Goal: Task Accomplishment & Management: Complete application form

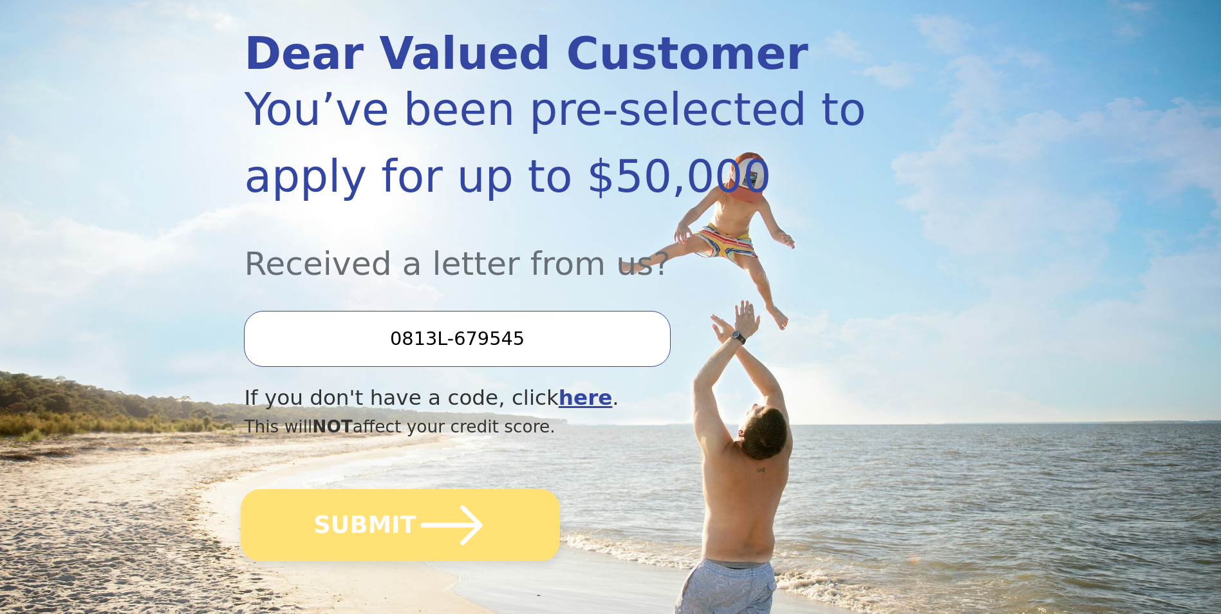
scroll to position [193, 0]
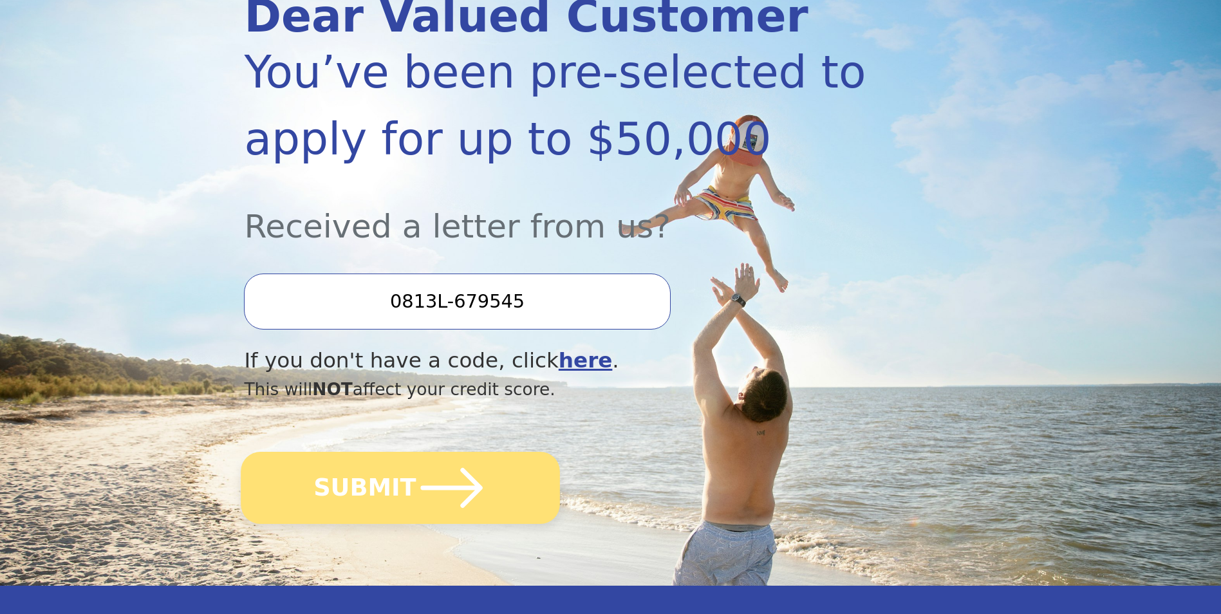
click at [421, 487] on icon "submit" at bounding box center [452, 488] width 62 height 40
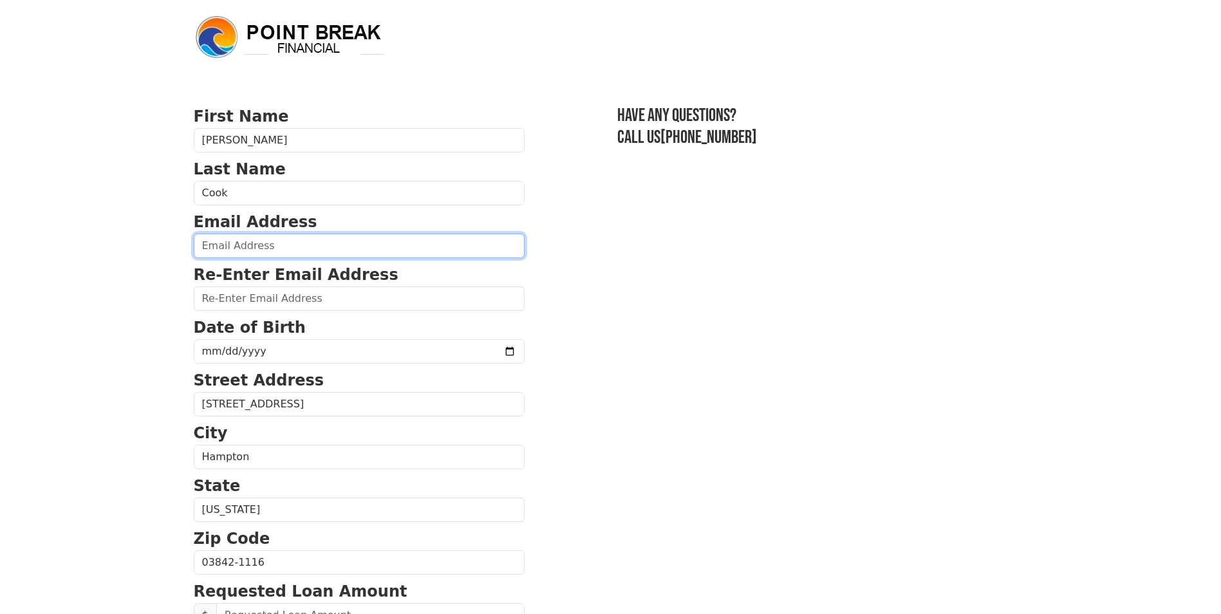
click at [288, 249] on input "email" at bounding box center [359, 246] width 331 height 24
type input "dcook@driftwoodnh.com"
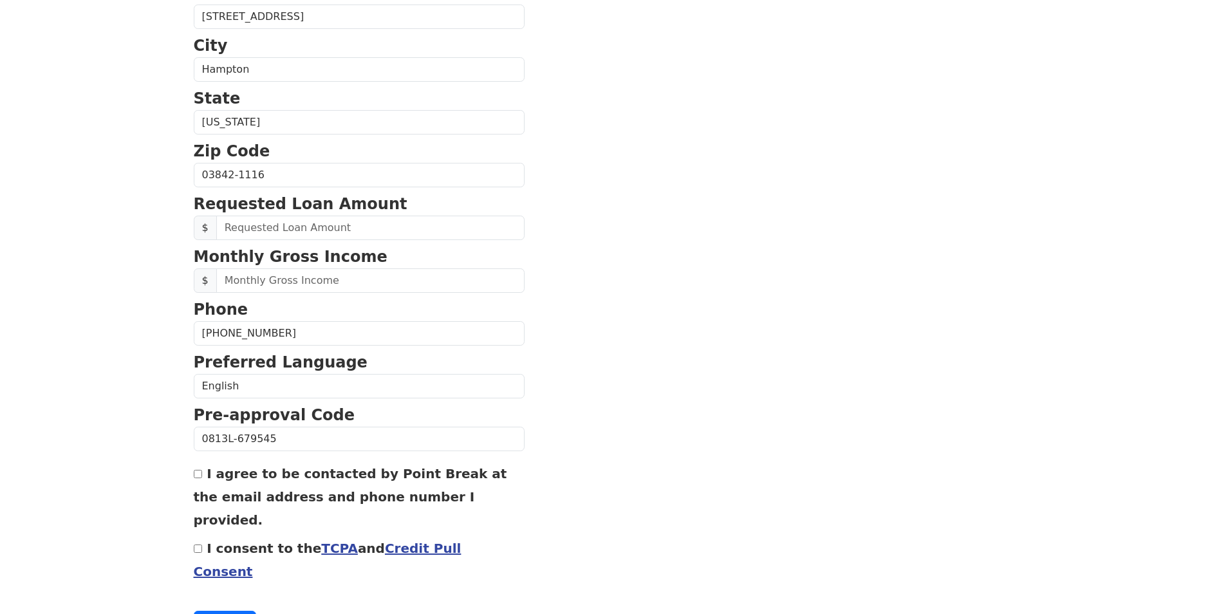
scroll to position [411, 0]
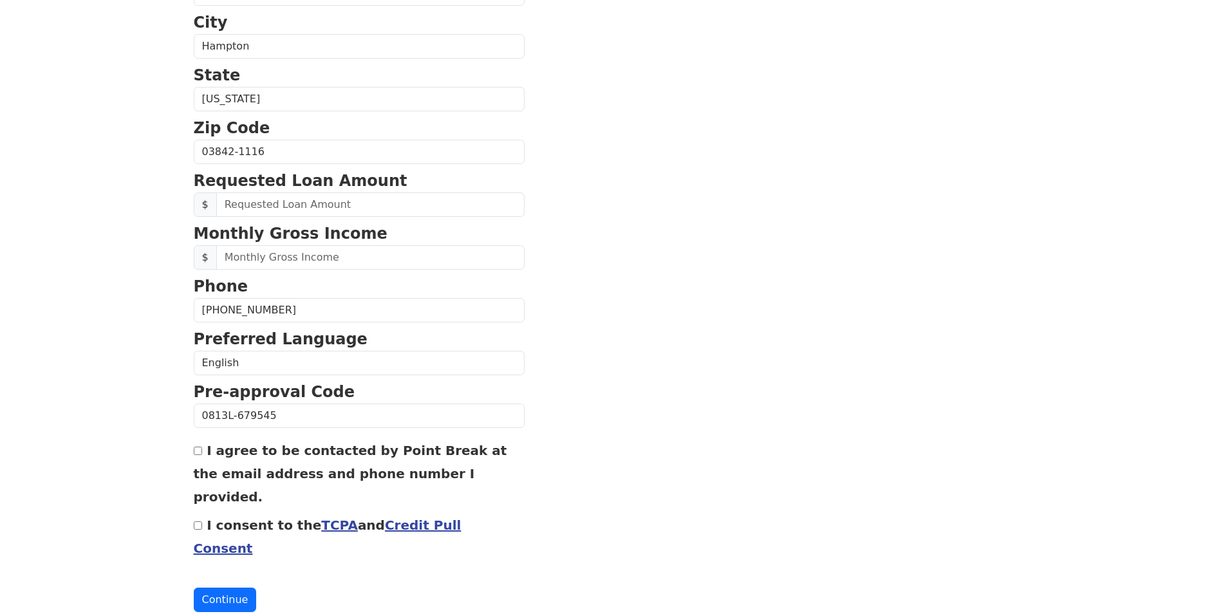
click at [280, 319] on input "(603) 379-9470" at bounding box center [359, 310] width 331 height 24
type input "(603) 682-4406"
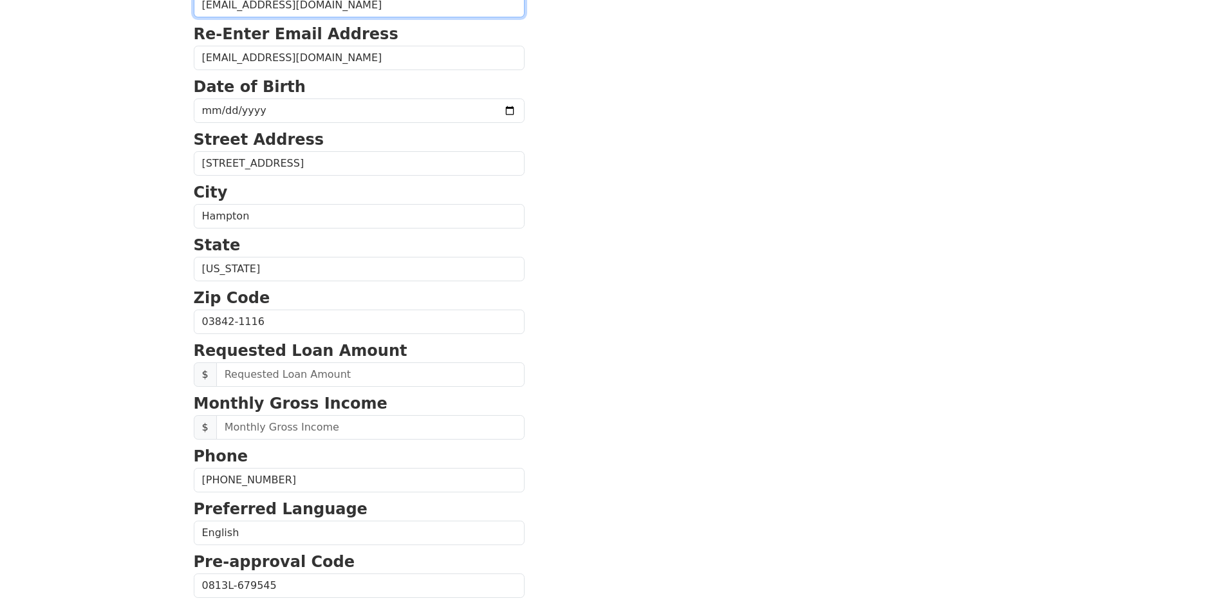
scroll to position [153, 0]
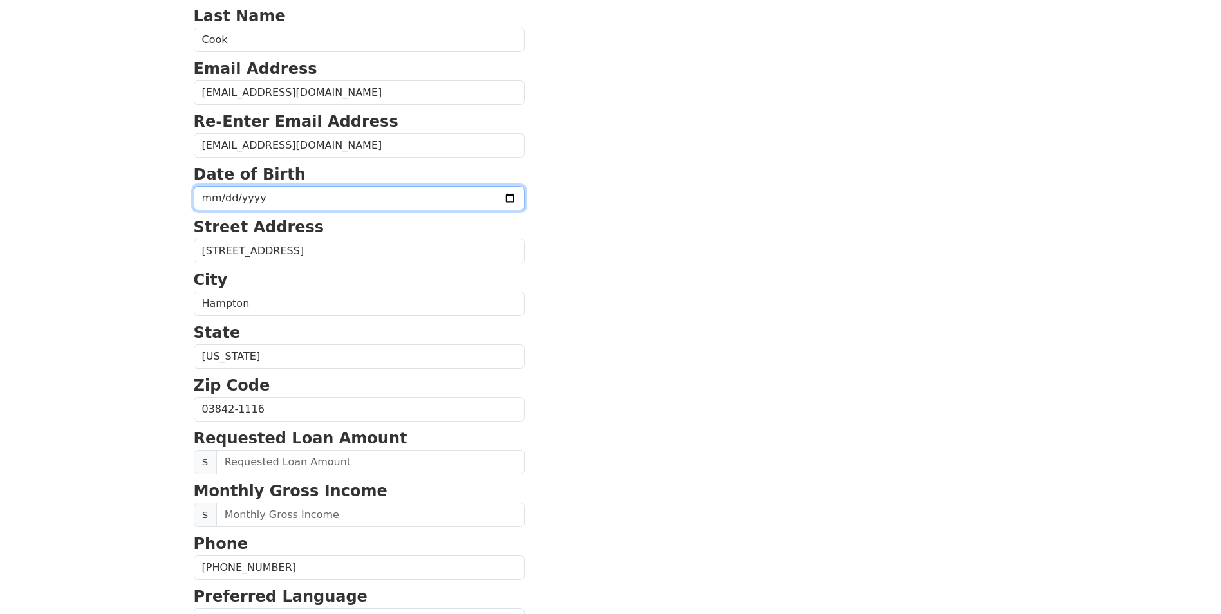
click at [262, 201] on input "date" at bounding box center [359, 198] width 331 height 24
type input "1971-12-14"
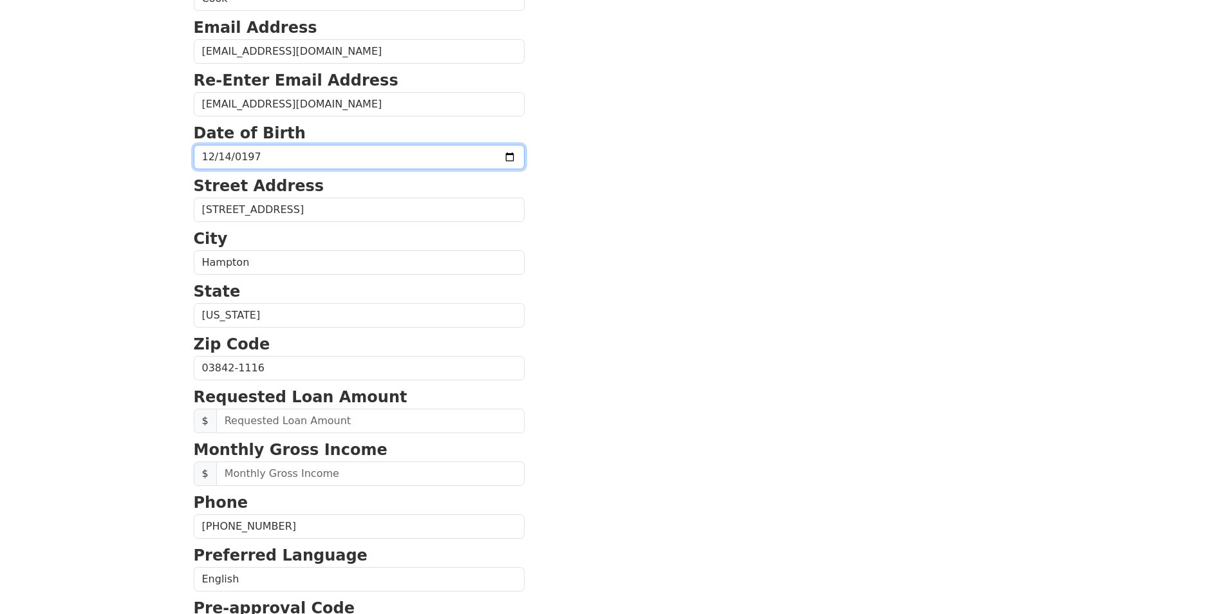
scroll to position [218, 0]
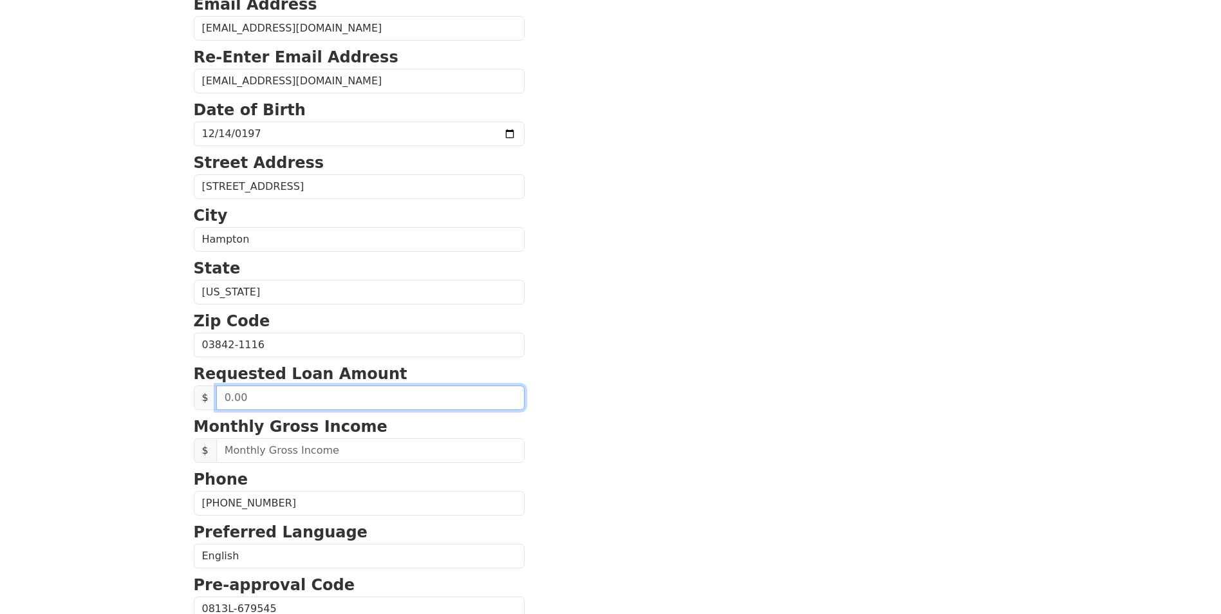
click at [254, 403] on input "text" at bounding box center [370, 398] width 308 height 24
type input "50,000.00"
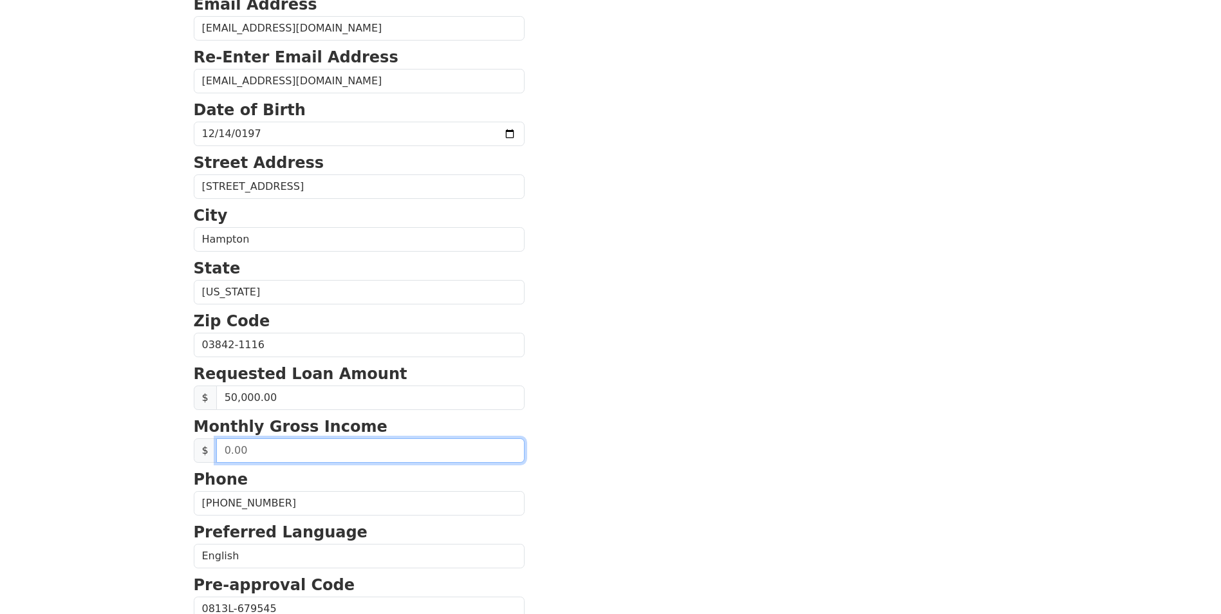
click at [235, 453] on input "text" at bounding box center [370, 450] width 308 height 24
type input "13,000.00"
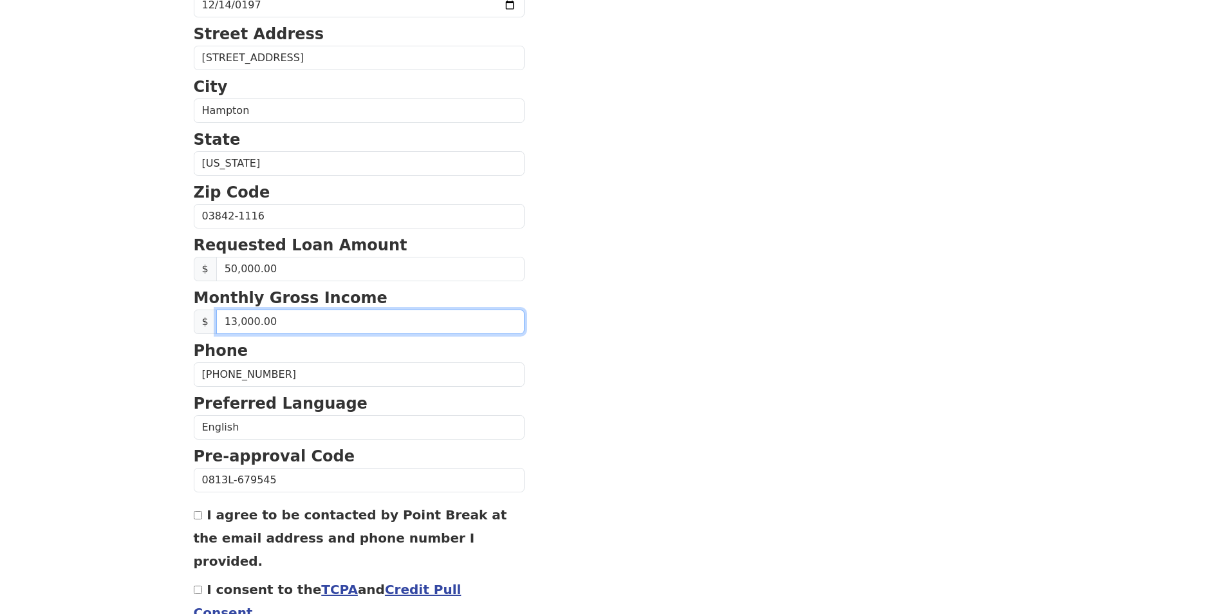
scroll to position [411, 0]
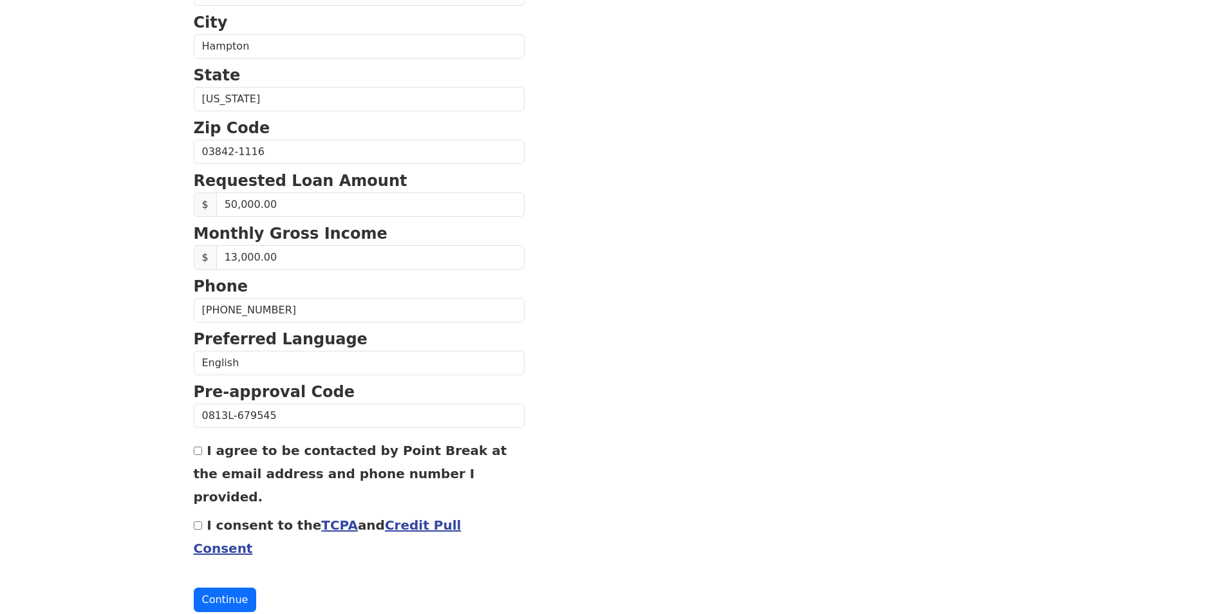
click at [200, 455] on input "I agree to be contacted by Point Break at the email address and phone number I …" at bounding box center [198, 451] width 8 height 8
checkbox input "true"
click at [199, 521] on input "I consent to the TCPA and Credit Pull Consent" at bounding box center [198, 525] width 8 height 8
checkbox input "true"
click at [229, 588] on button "Continue" at bounding box center [225, 600] width 63 height 24
